Goal: Information Seeking & Learning: Find specific fact

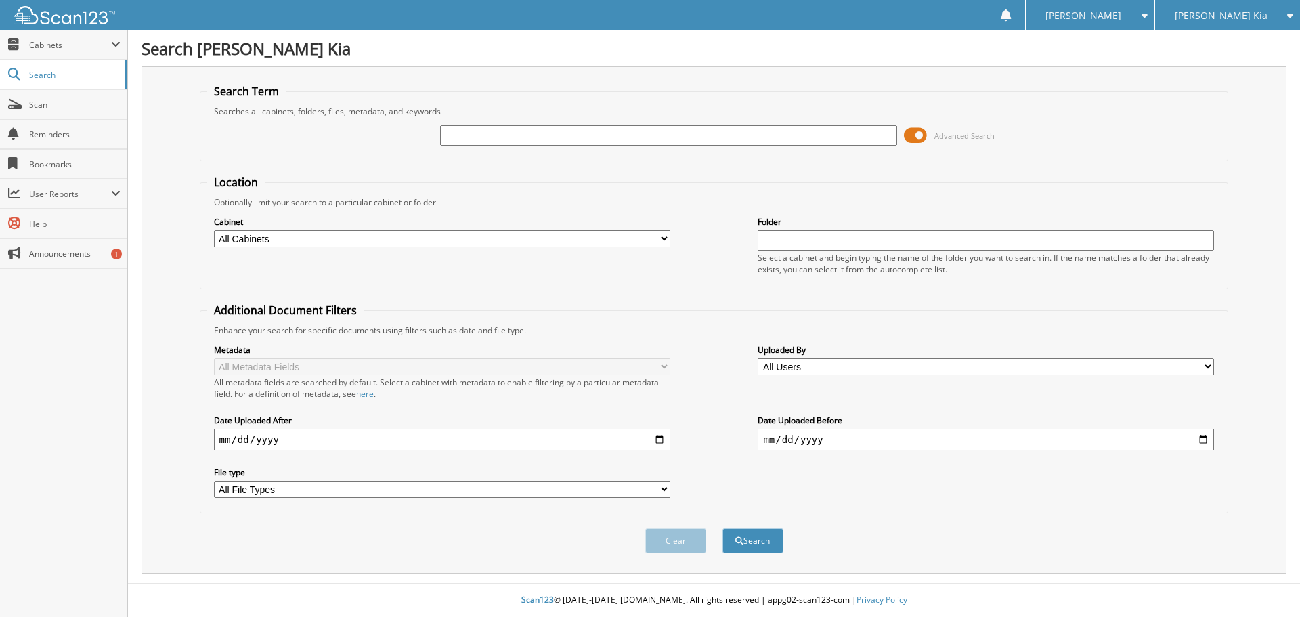
click at [466, 125] on div at bounding box center [668, 135] width 456 height 23
click at [464, 131] on input "text" at bounding box center [668, 135] width 456 height 20
type input "132033"
click at [722, 528] on button "Search" at bounding box center [752, 540] width 61 height 25
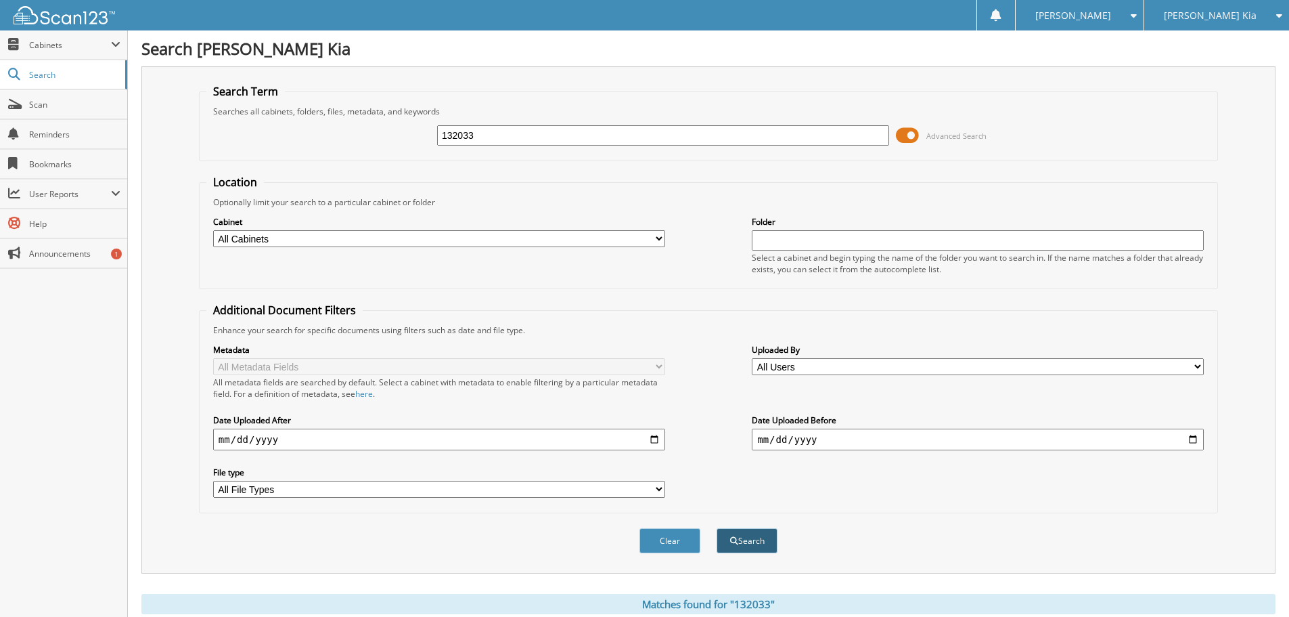
click at [770, 535] on button "Search" at bounding box center [747, 540] width 61 height 25
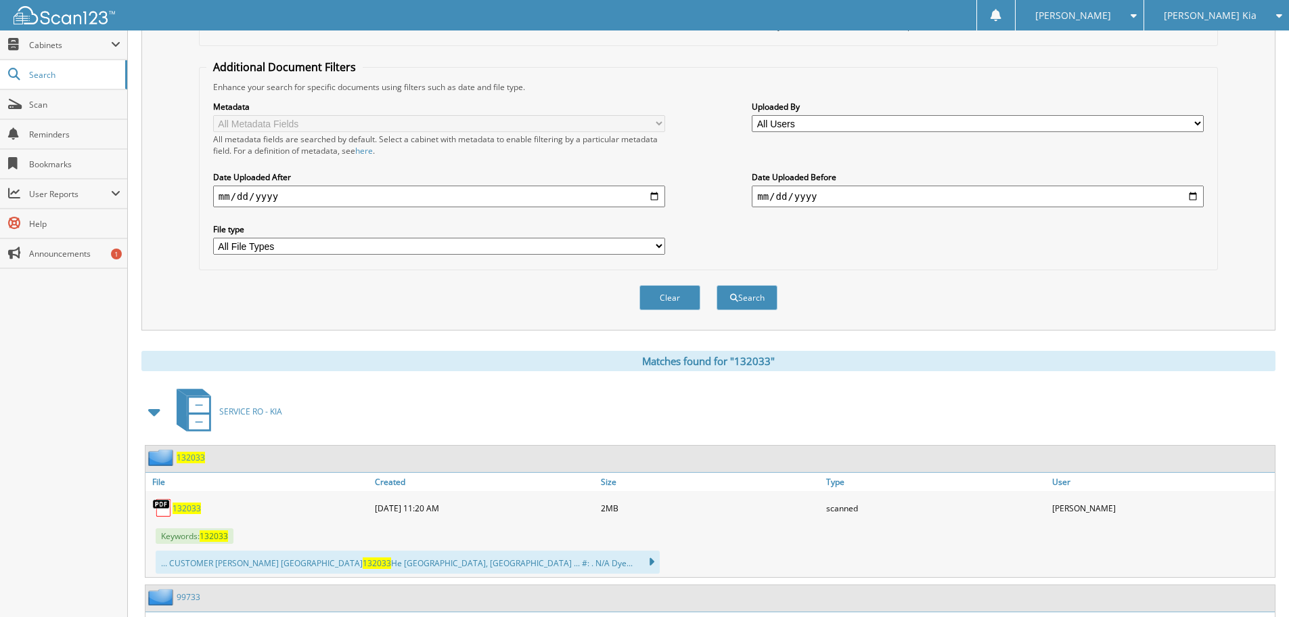
scroll to position [406, 0]
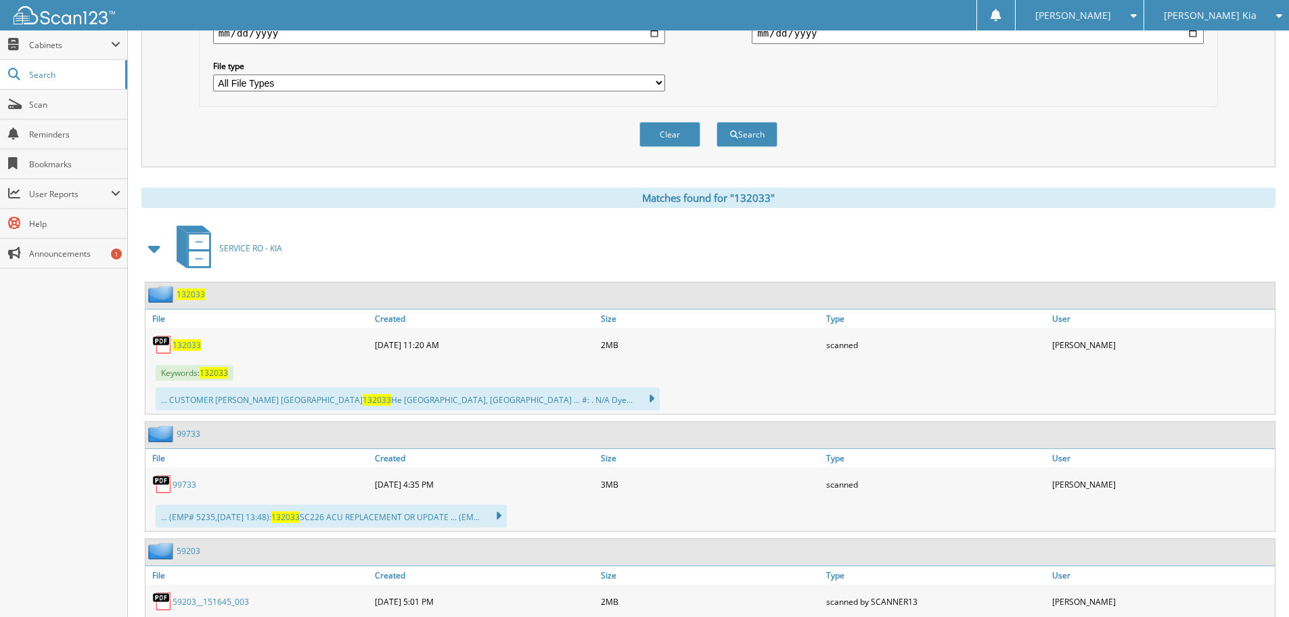
click at [185, 349] on span "132033" at bounding box center [187, 345] width 28 height 12
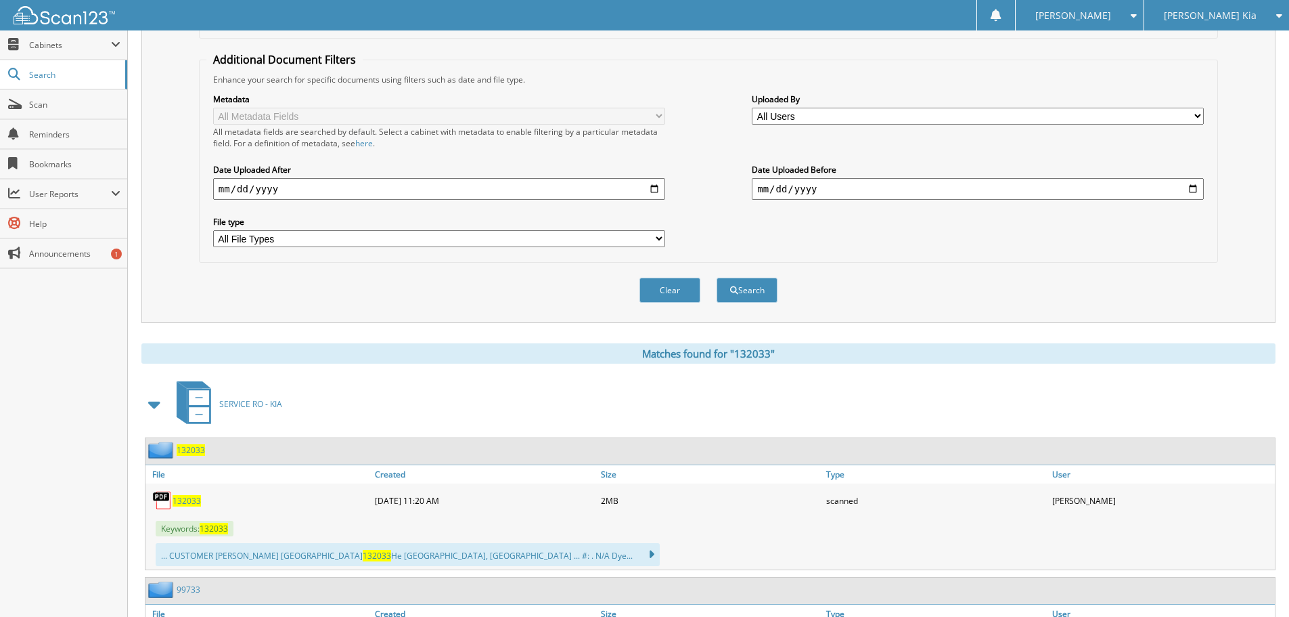
scroll to position [0, 0]
